Goal: Information Seeking & Learning: Learn about a topic

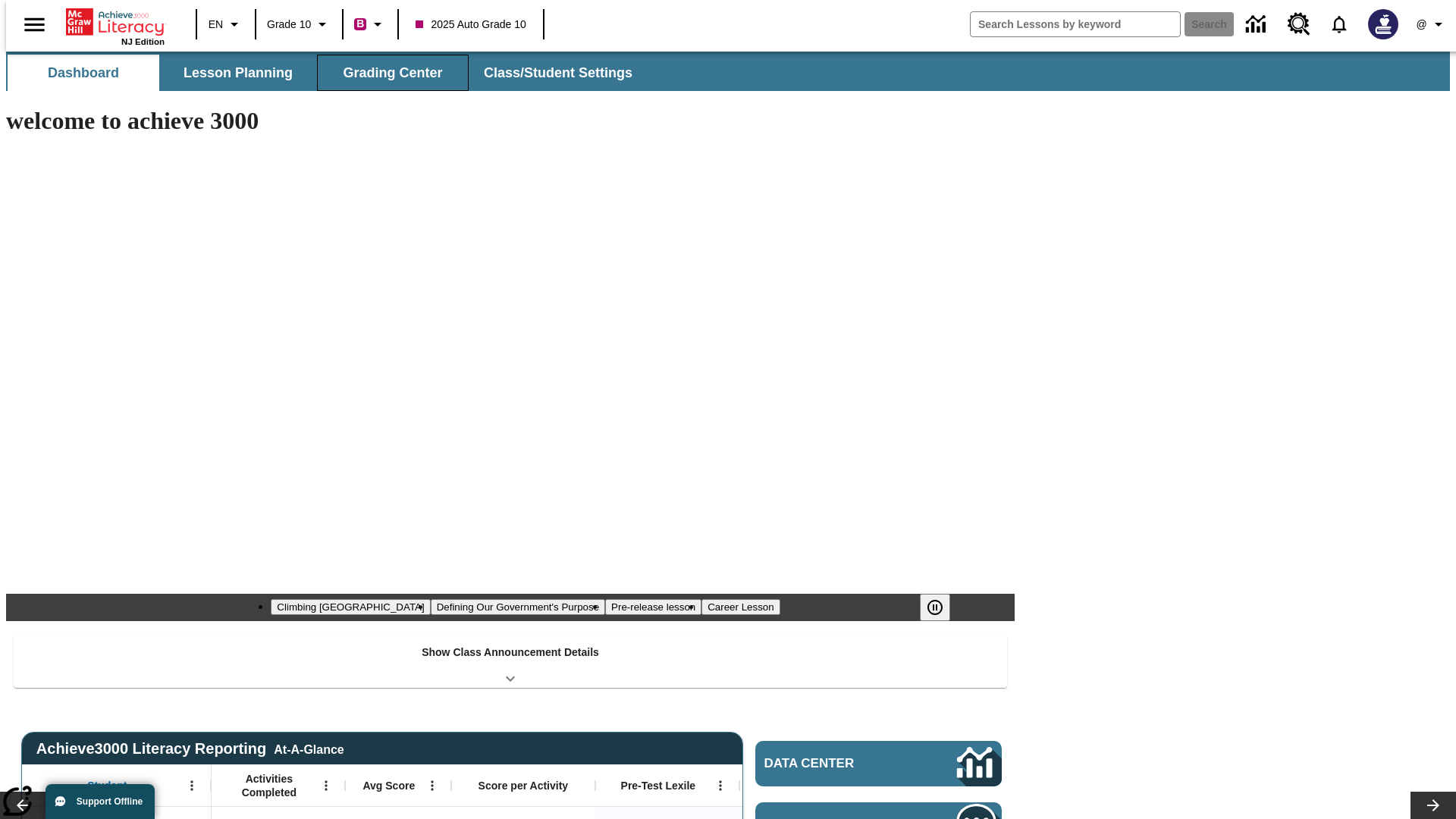
click at [387, 73] on button "Grading Center" at bounding box center [392, 73] width 151 height 36
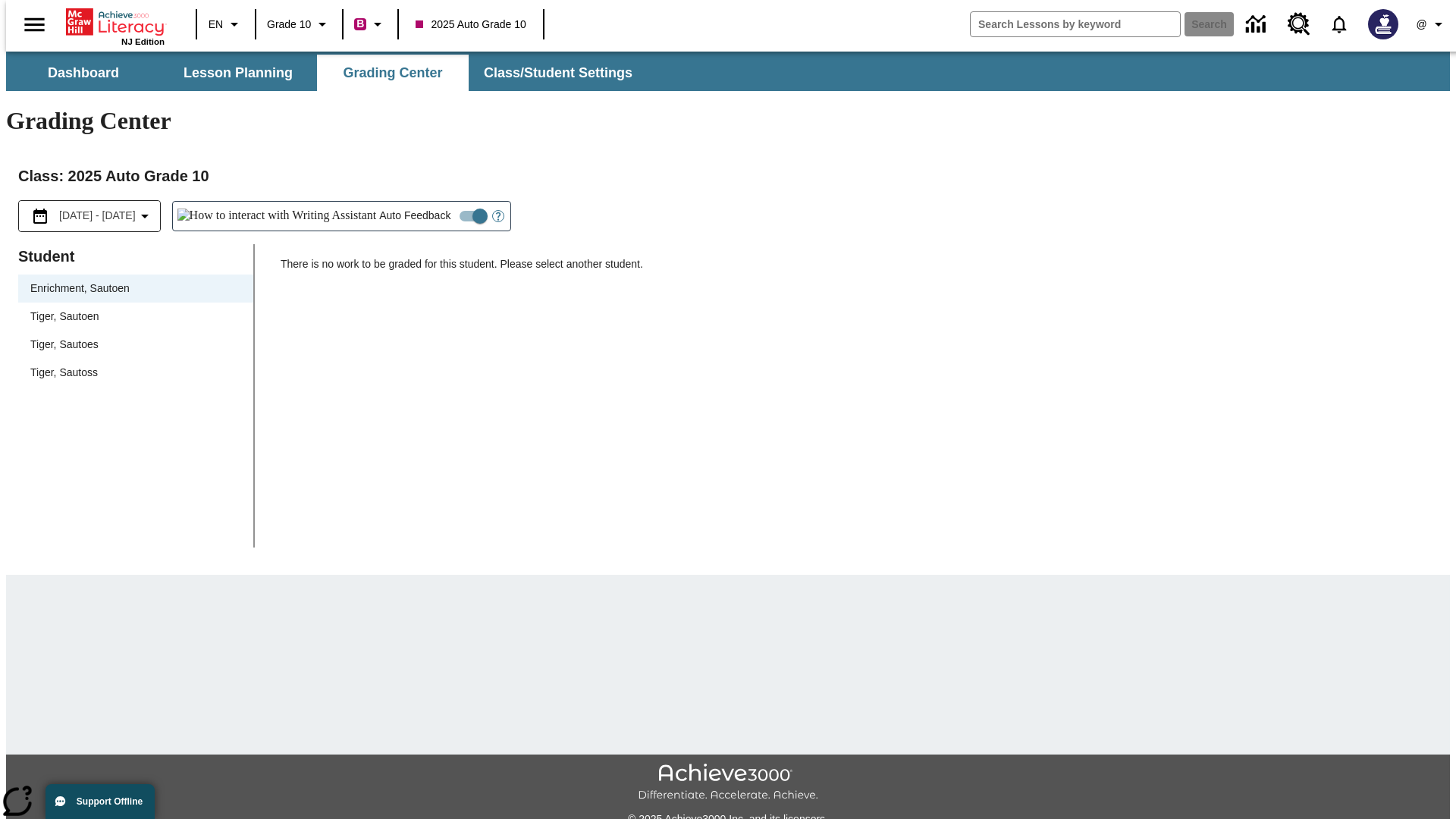
click at [130, 308] on span "Tiger, Sautoen" at bounding box center [135, 316] width 211 height 16
click at [495, 213] on icon "Open Help for Writing Assistant" at bounding box center [497, 217] width 5 height 9
